Goal: Task Accomplishment & Management: Use online tool/utility

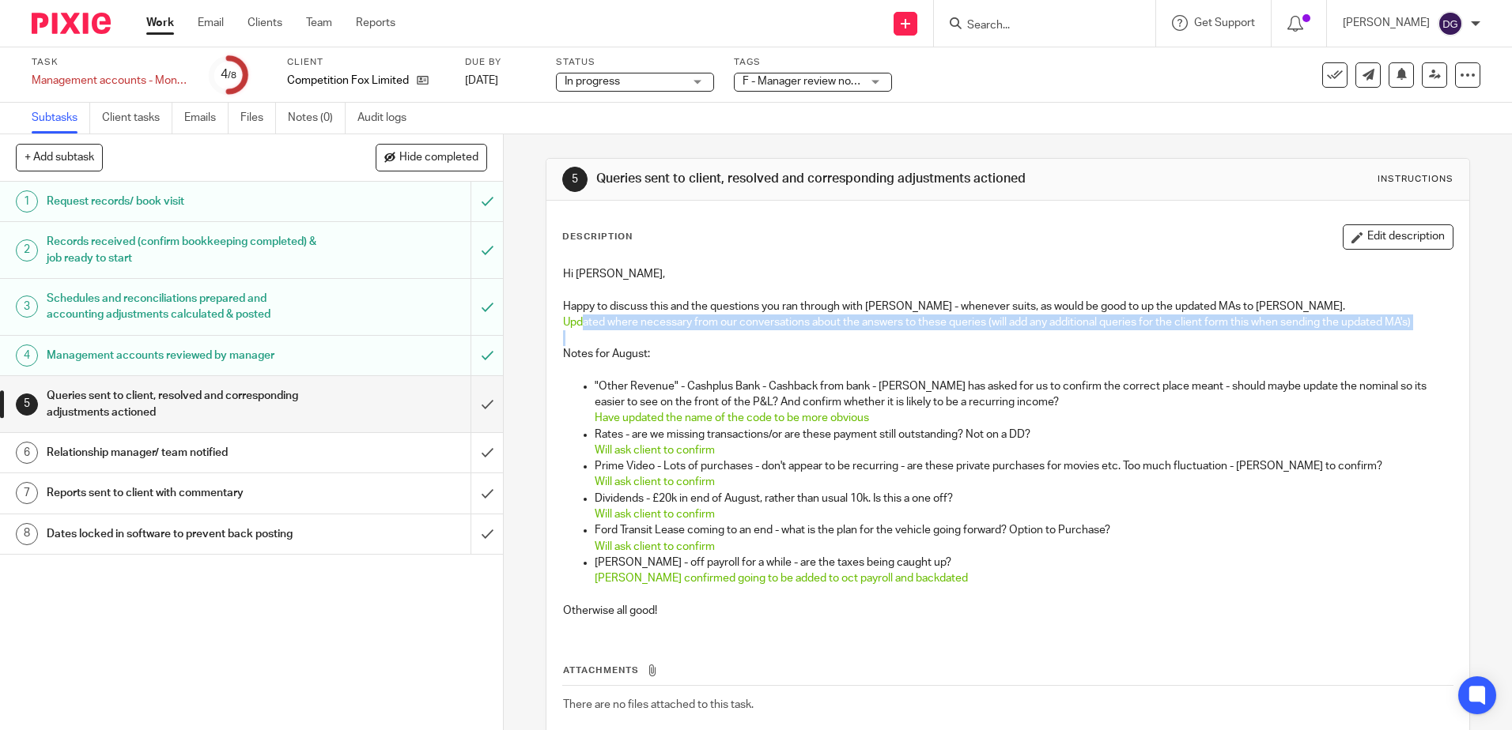
drag, startPoint x: 607, startPoint y: 319, endPoint x: 1100, endPoint y: 335, distance: 493.6
click at [1100, 335] on div "Hi Danielle, Happy to discuss this and the questions you ran through with Marti…" at bounding box center [1007, 445] width 904 height 372
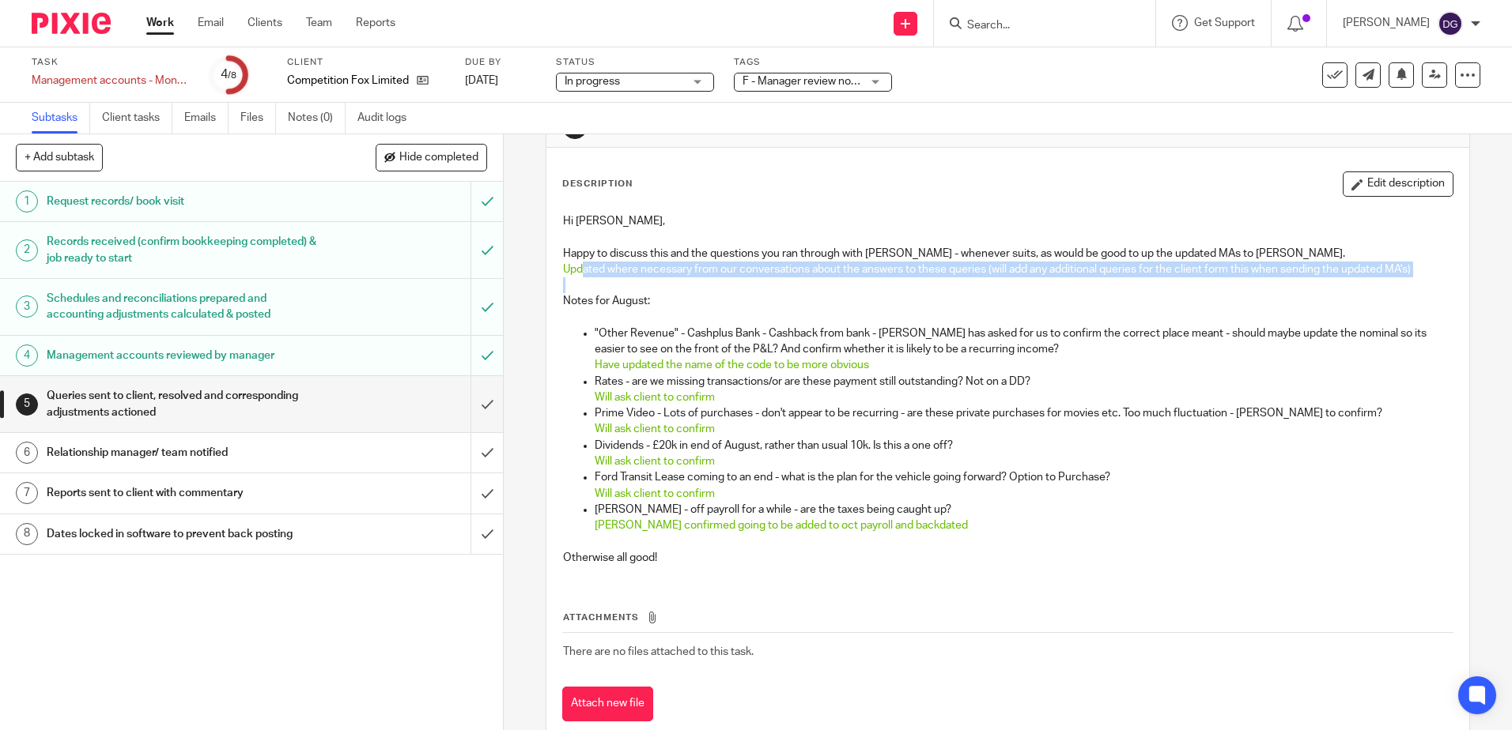
scroll to position [79, 0]
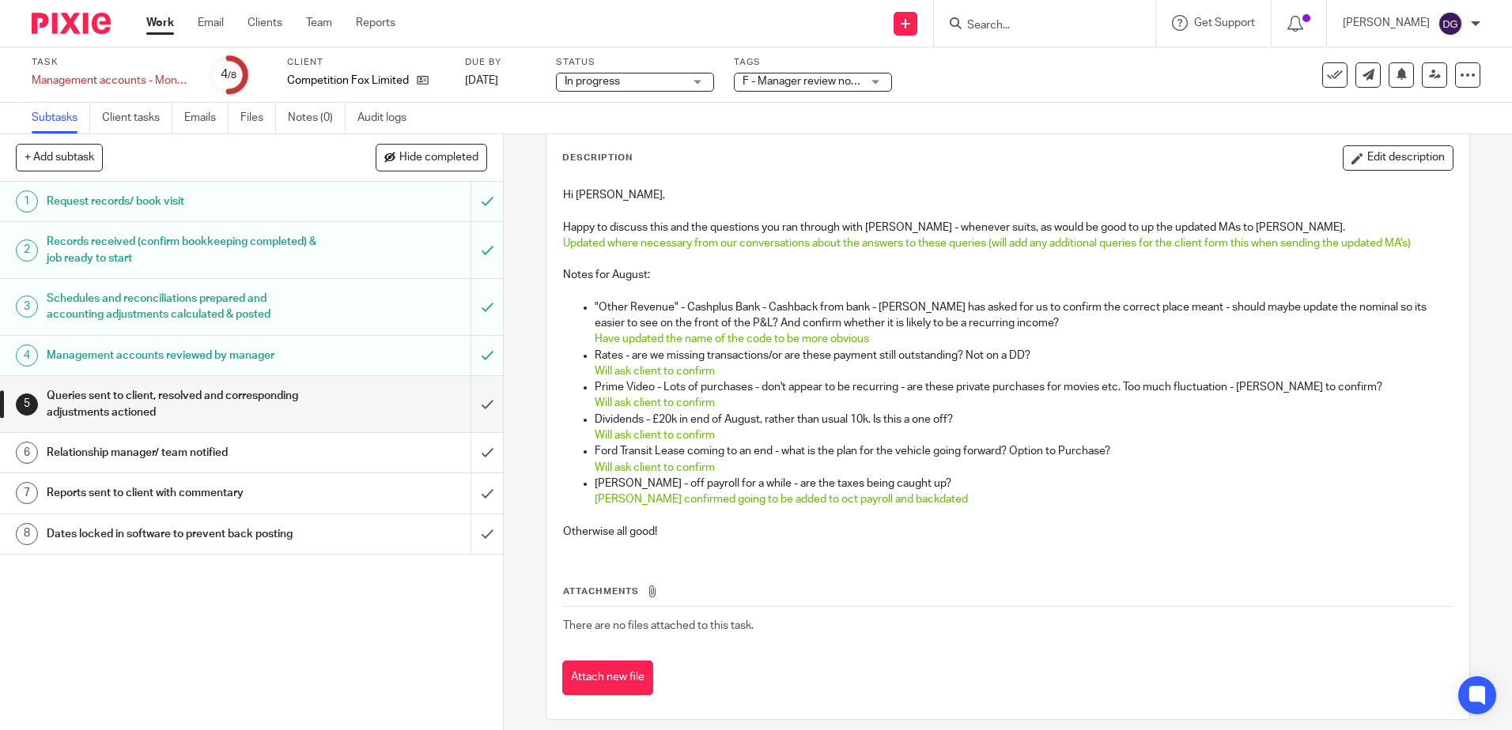
click at [718, 363] on p "Rates - are we missing transactions/or are these payment still outstanding? Not…" at bounding box center [1023, 356] width 857 height 16
click at [1125, 564] on div "Attachments There are no files attached to this task. Attach new file" at bounding box center [1007, 625] width 890 height 144
click at [480, 404] on input "submit" at bounding box center [251, 404] width 503 height 56
click at [472, 461] on input "submit" at bounding box center [251, 453] width 503 height 40
click at [475, 504] on input "submit" at bounding box center [251, 494] width 503 height 40
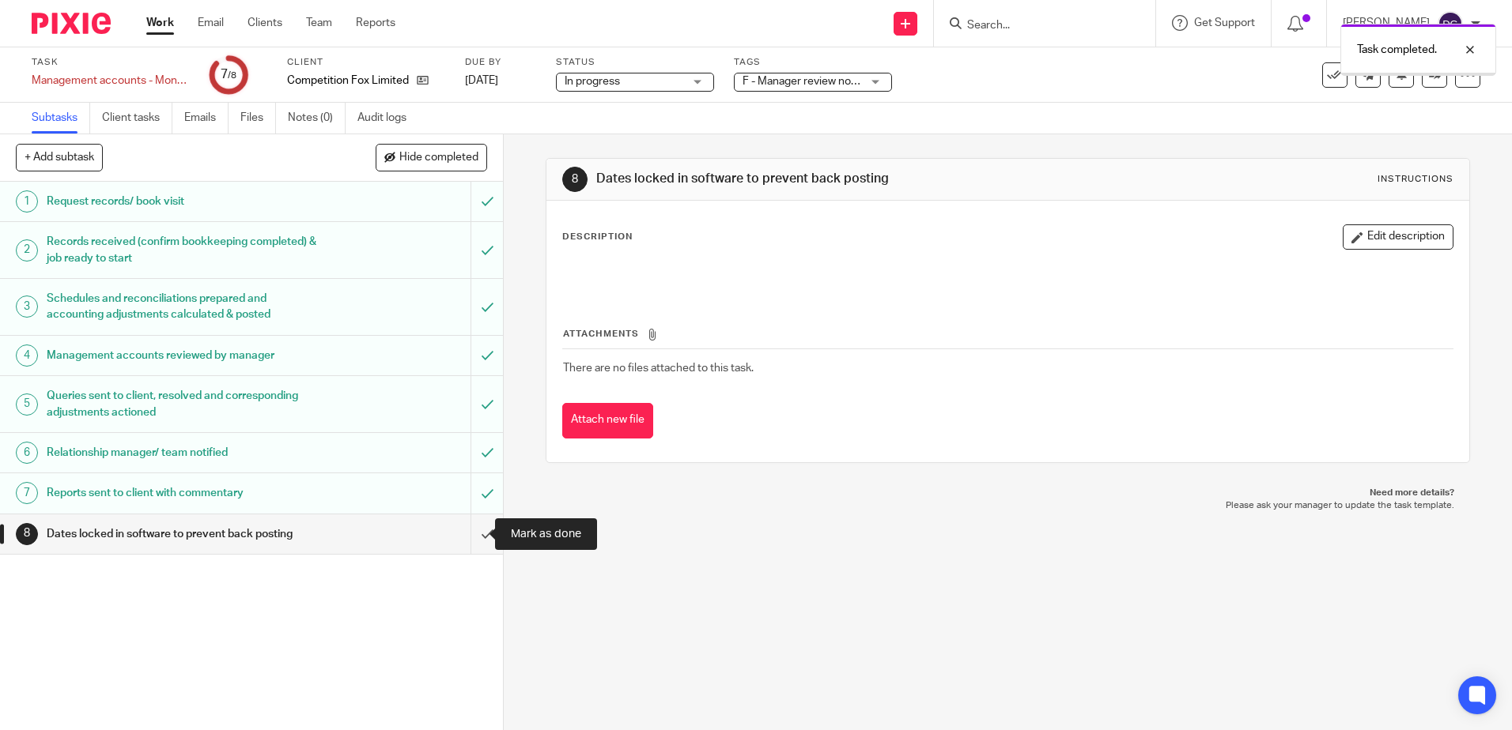
click at [474, 534] on input "submit" at bounding box center [251, 535] width 503 height 40
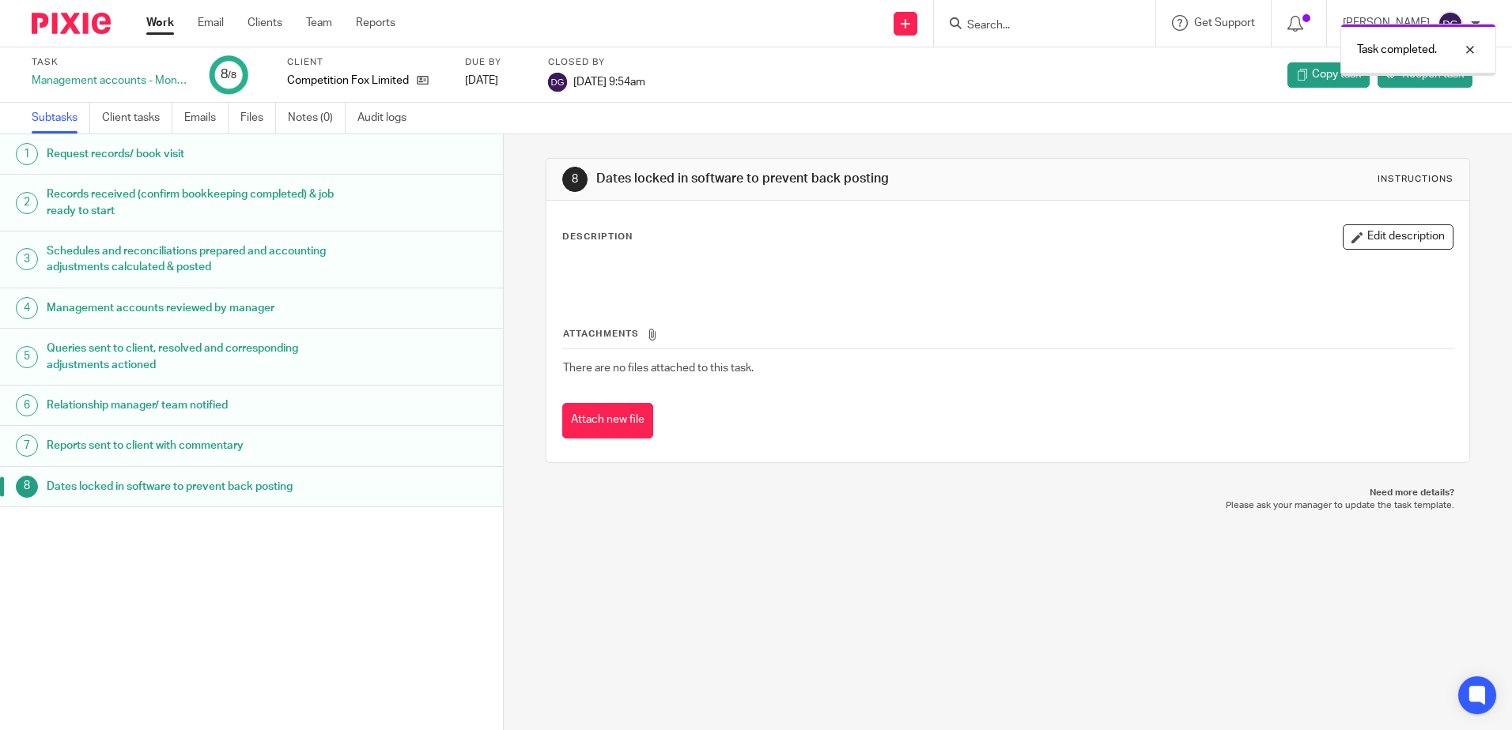
click at [163, 28] on link "Work" at bounding box center [160, 23] width 28 height 16
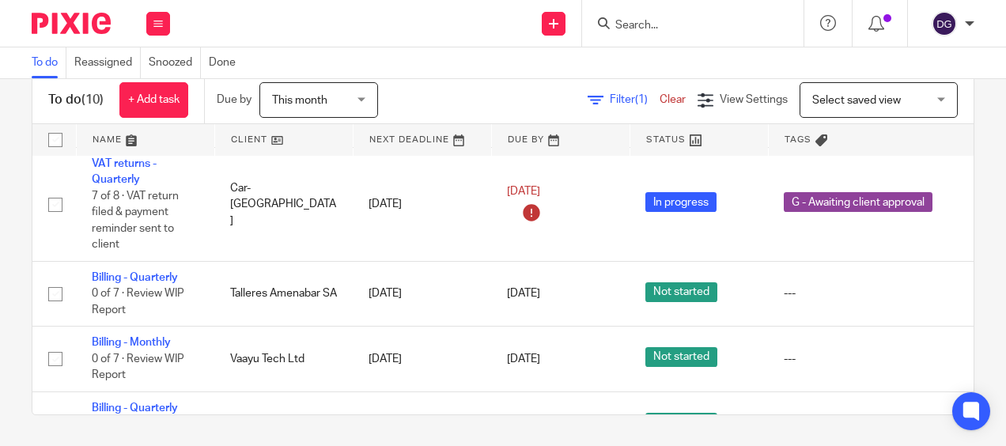
scroll to position [712, 0]
